Goal: Transaction & Acquisition: Purchase product/service

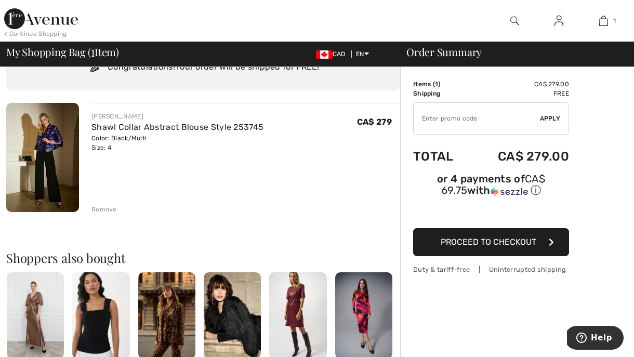
scroll to position [54, 0]
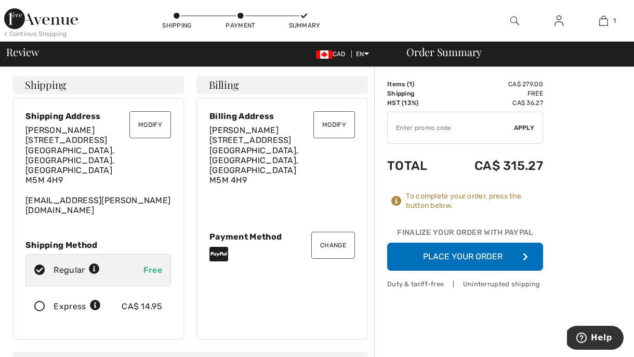
click at [479, 255] on button "Place Your Order" at bounding box center [465, 257] width 156 height 28
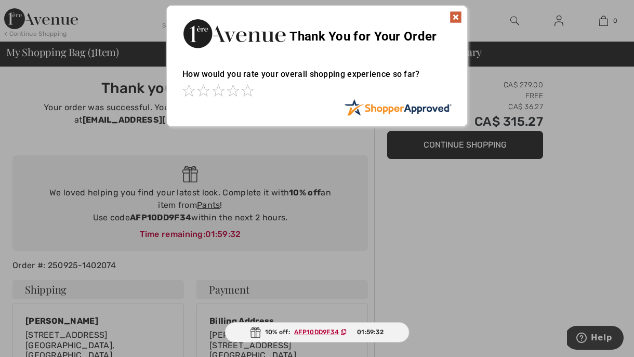
click at [459, 19] on img at bounding box center [455, 17] width 12 height 12
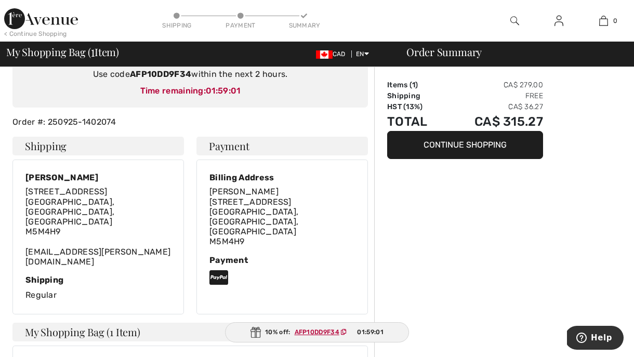
scroll to position [158, 0]
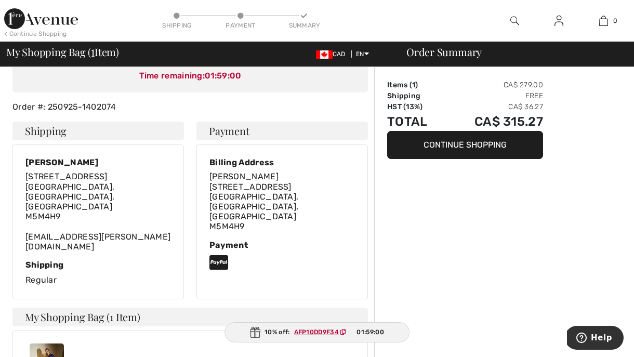
click at [446, 142] on button "Continue Shopping" at bounding box center [465, 145] width 156 height 28
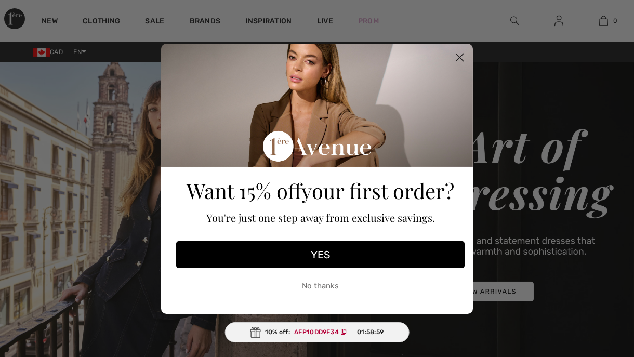
checkbox input "true"
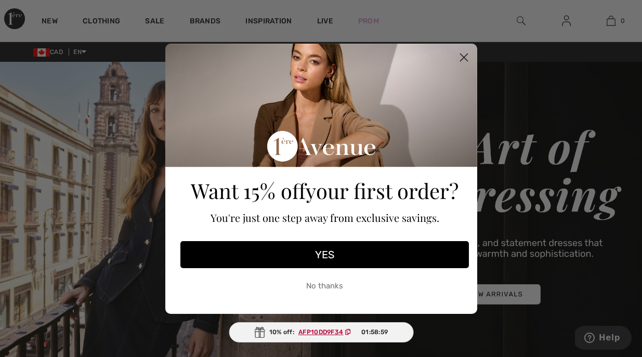
scroll to position [13, 0]
click at [461, 54] on icon "Close dialog" at bounding box center [463, 57] width 7 height 7
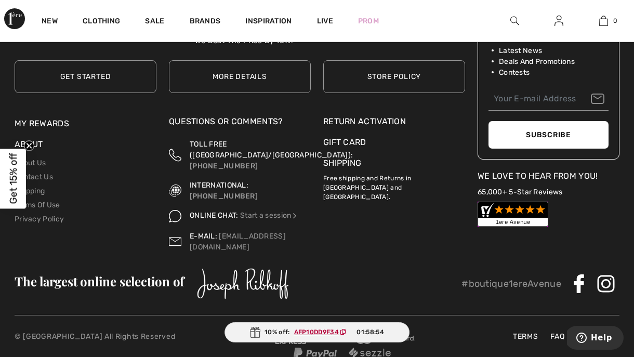
scroll to position [3382, 0]
click at [361, 116] on div "Return Activation" at bounding box center [394, 122] width 142 height 12
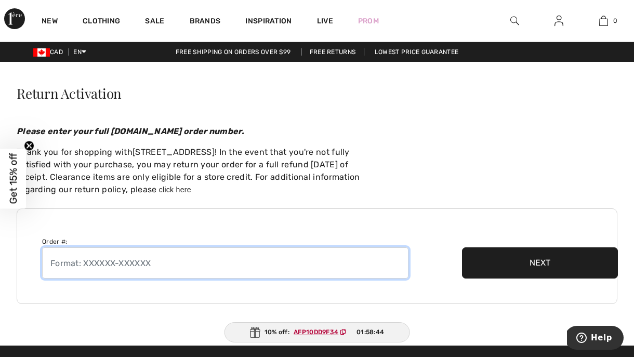
click at [152, 263] on input "text" at bounding box center [225, 262] width 366 height 31
click at [90, 263] on input "text" at bounding box center [225, 262] width 366 height 31
paste input "250911-1396380"
type input "250911-1396380"
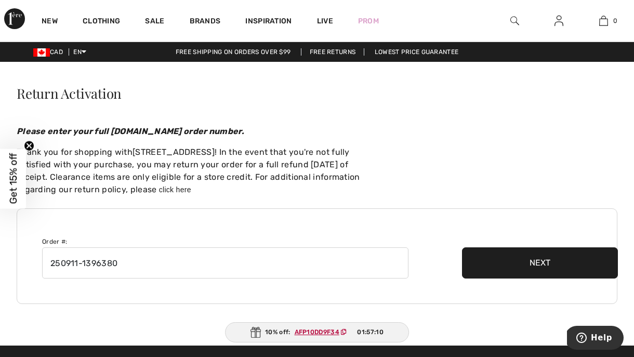
click at [536, 263] on button "Next" at bounding box center [540, 262] width 156 height 31
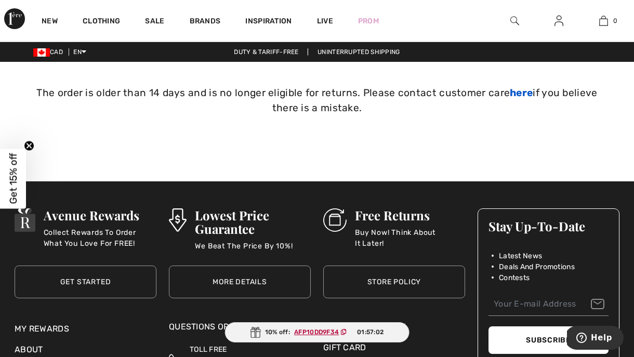
click at [510, 91] on link "here" at bounding box center [521, 93] width 23 height 12
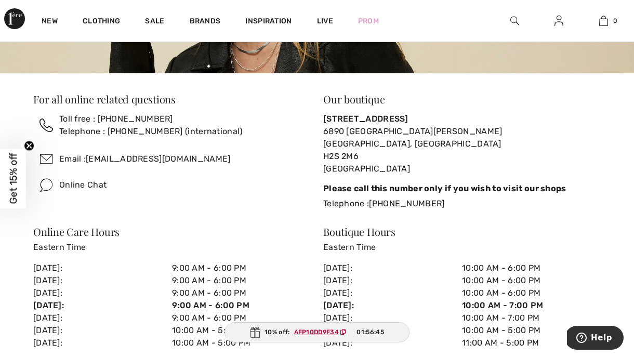
scroll to position [202, 0]
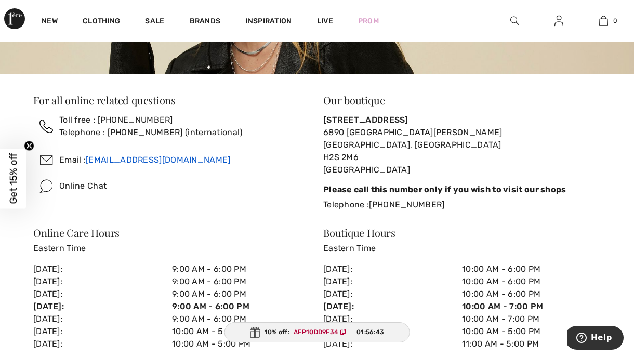
click at [132, 160] on link "[EMAIL_ADDRESS][DOMAIN_NAME]" at bounding box center [158, 160] width 144 height 10
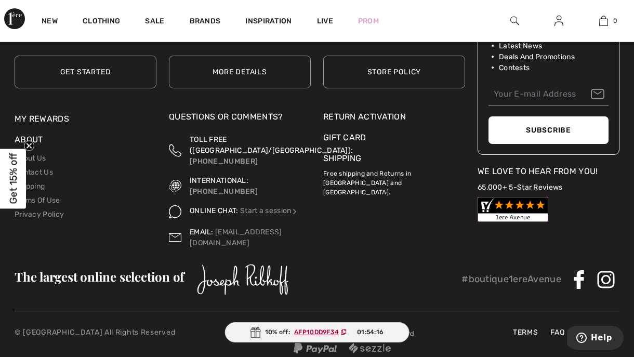
scroll to position [1167, 0]
click at [353, 118] on div "Return Activation" at bounding box center [394, 117] width 142 height 12
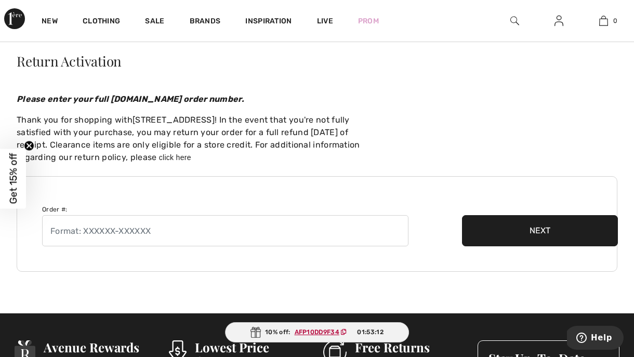
scroll to position [33, 0]
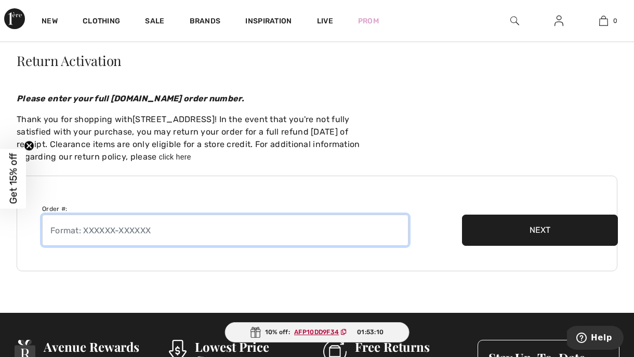
drag, startPoint x: 49, startPoint y: 230, endPoint x: 197, endPoint y: 228, distance: 148.1
click at [197, 228] on input "text" at bounding box center [225, 230] width 366 height 31
type input "250911-1396380"
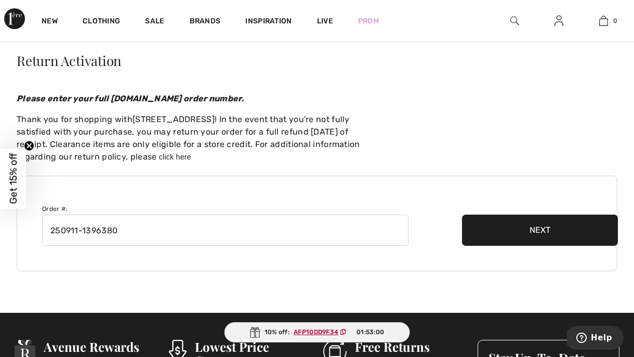
click at [529, 229] on button "Next" at bounding box center [540, 230] width 156 height 31
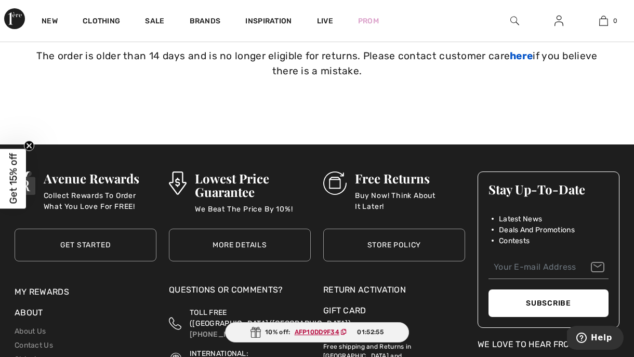
scroll to position [35, 0]
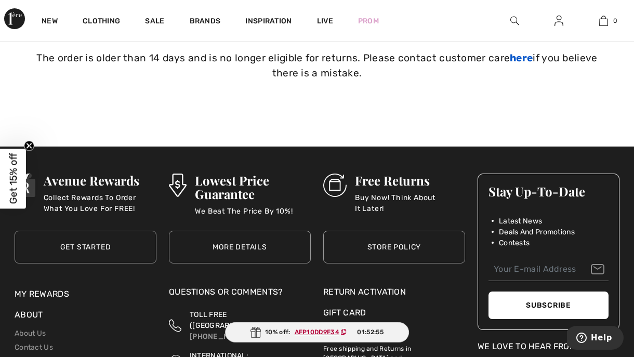
click at [510, 56] on link "here" at bounding box center [521, 58] width 23 height 12
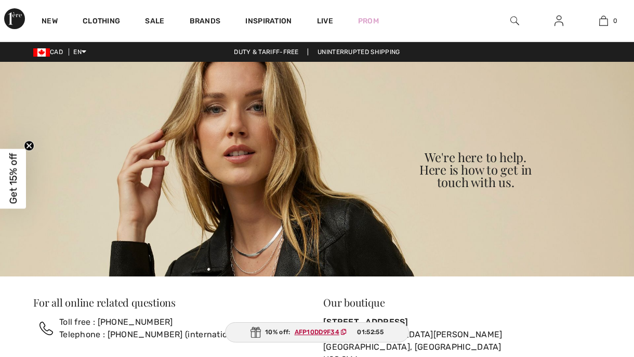
checkbox input "true"
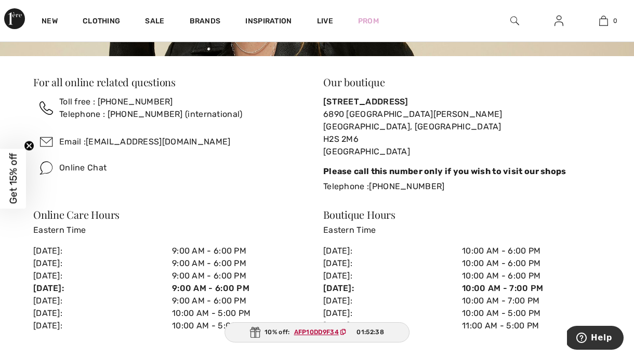
scroll to position [220, 0]
click at [44, 169] on img at bounding box center [46, 168] width 26 height 26
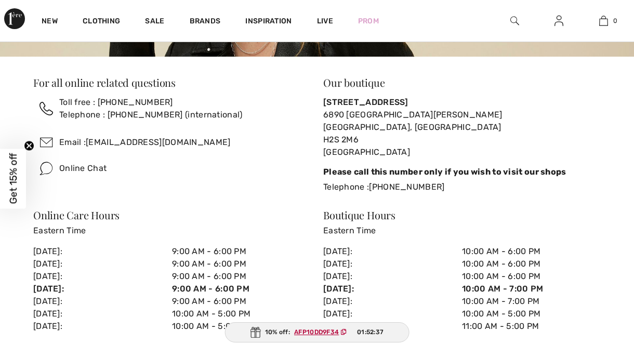
scroll to position [0, 0]
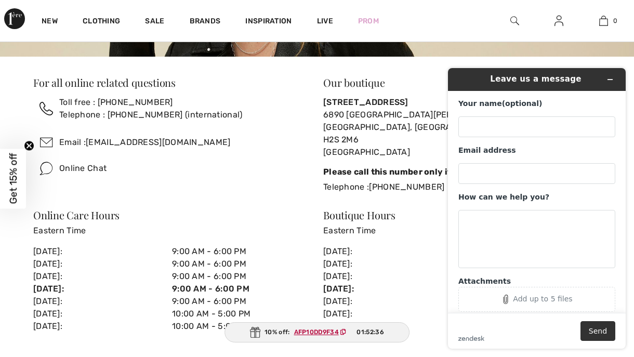
click at [73, 167] on div "Online Chat" at bounding box center [82, 168] width 47 height 12
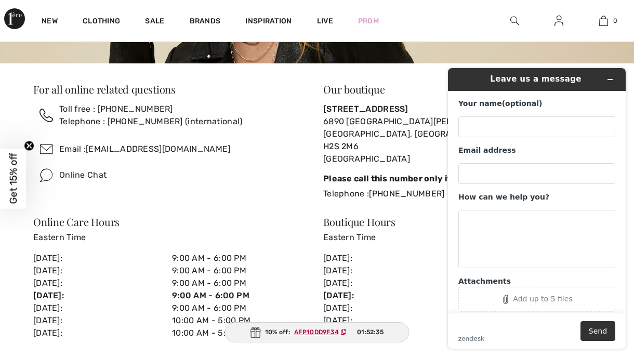
click at [468, 111] on div "Your name (optional)" at bounding box center [536, 118] width 157 height 38
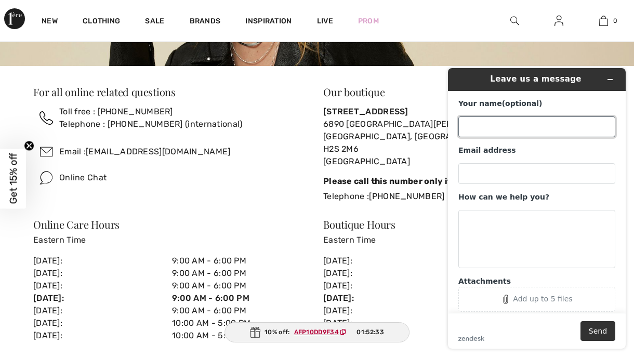
scroll to position [210, 0]
type input "[PERSON_NAME]"
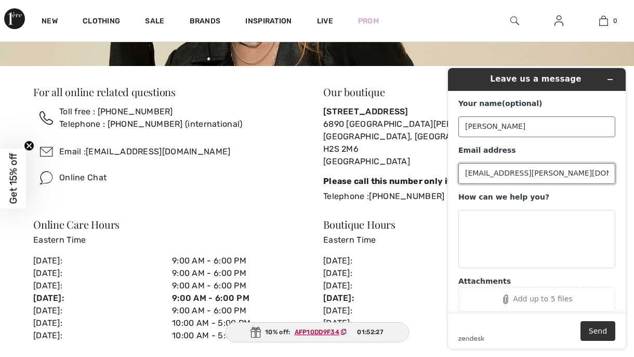
type input "[EMAIL_ADDRESS][PERSON_NAME][DOMAIN_NAME]"
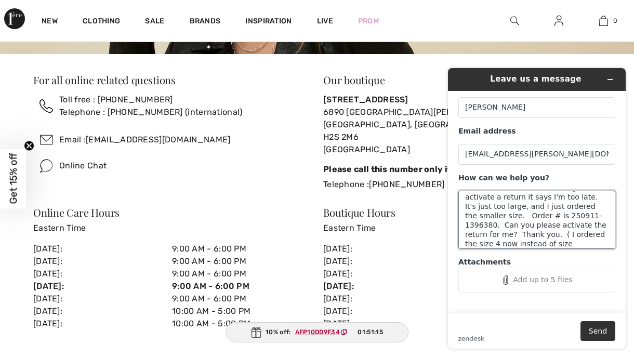
scroll to position [37, 0]
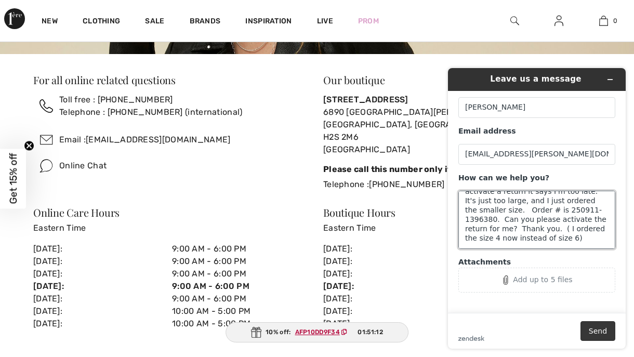
type textarea "Trying to return an item I received on [DATE] - [DATE], but when I try to activ…"
click at [606, 331] on button "Send" at bounding box center [597, 331] width 35 height 20
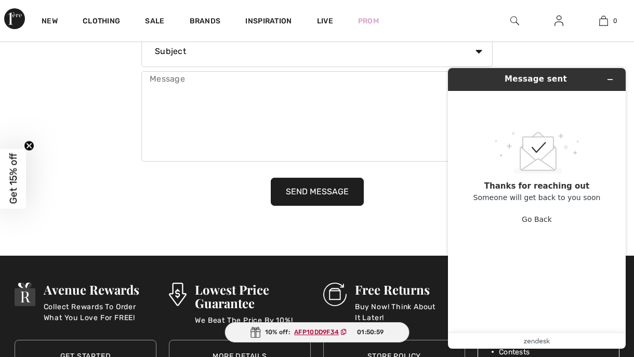
scroll to position [888, 0]
